Goal: Task Accomplishment & Management: Manage account settings

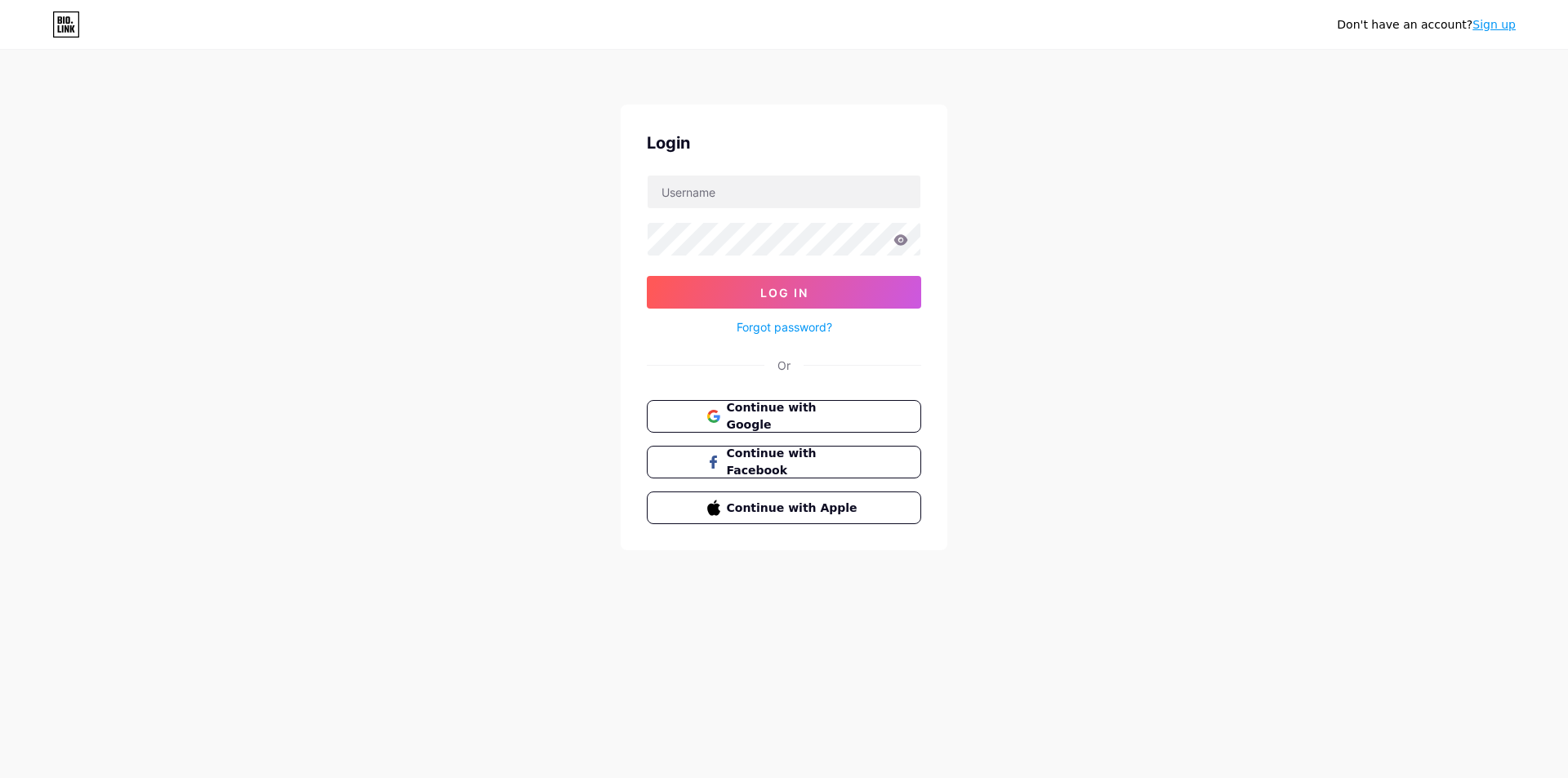
click at [745, 213] on form "Log In Forgot password?" at bounding box center [783, 256] width 275 height 163
click at [749, 198] on input "text" at bounding box center [783, 191] width 273 height 32
click at [750, 407] on span "Continue with Google" at bounding box center [792, 417] width 136 height 35
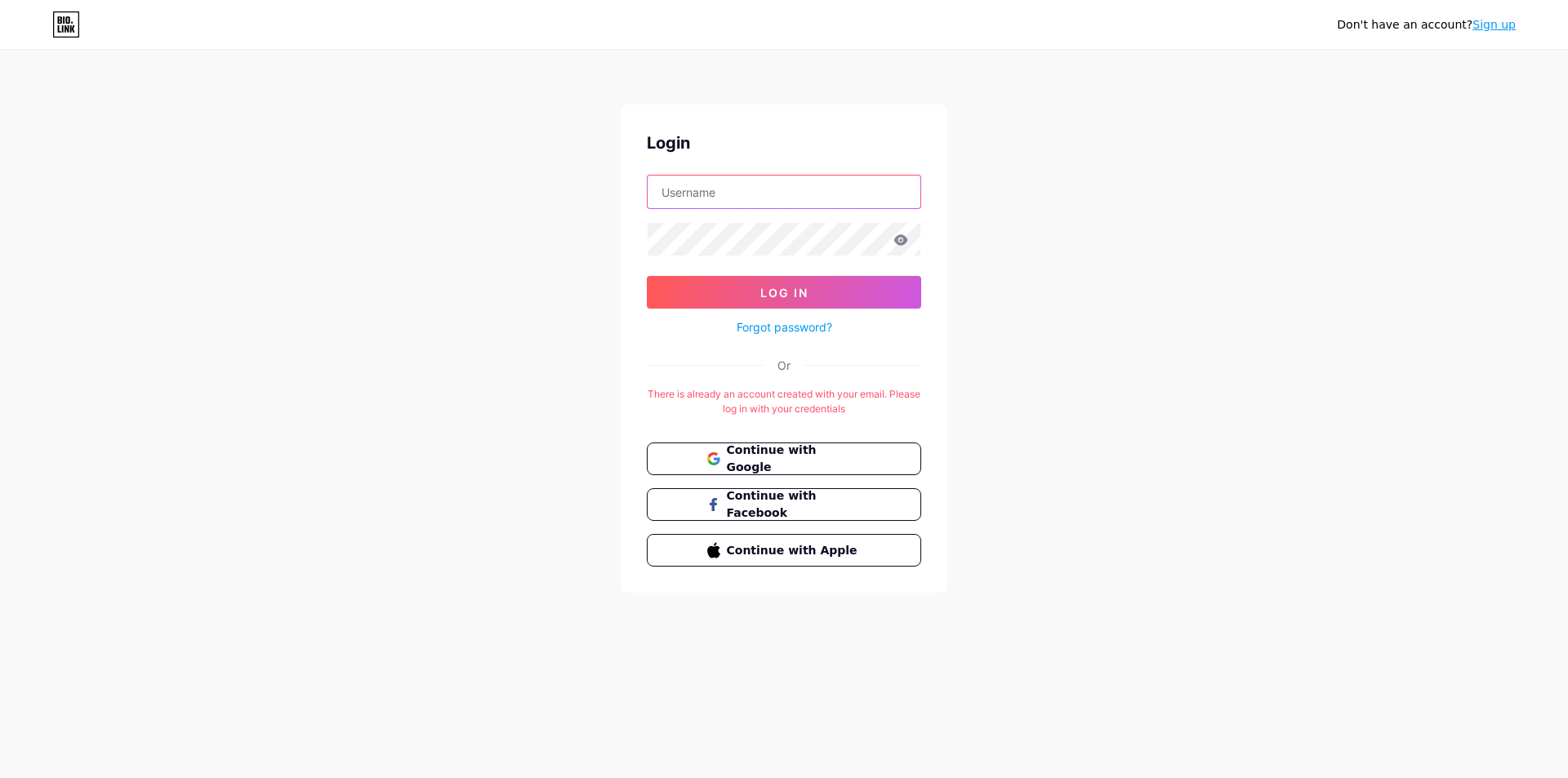
click at [763, 206] on input "text" at bounding box center [783, 191] width 273 height 32
